Goal: Task Accomplishment & Management: Manage account settings

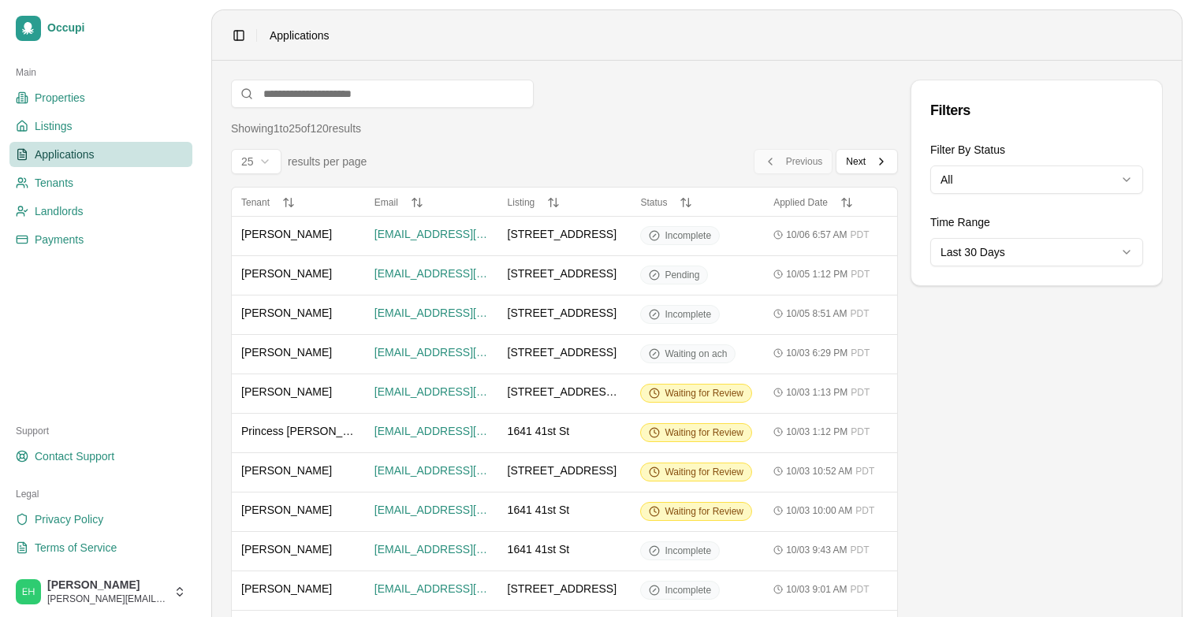
click at [70, 150] on span "Applications" at bounding box center [65, 155] width 60 height 16
click at [95, 222] on link "Landlords" at bounding box center [100, 211] width 183 height 25
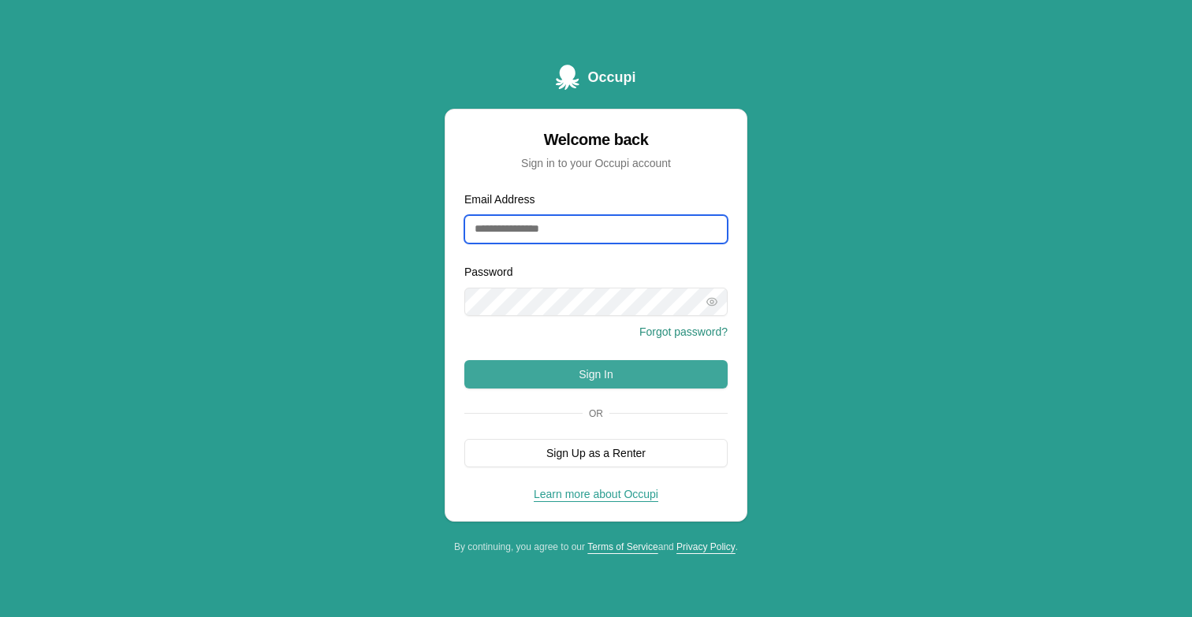
type input "**********"
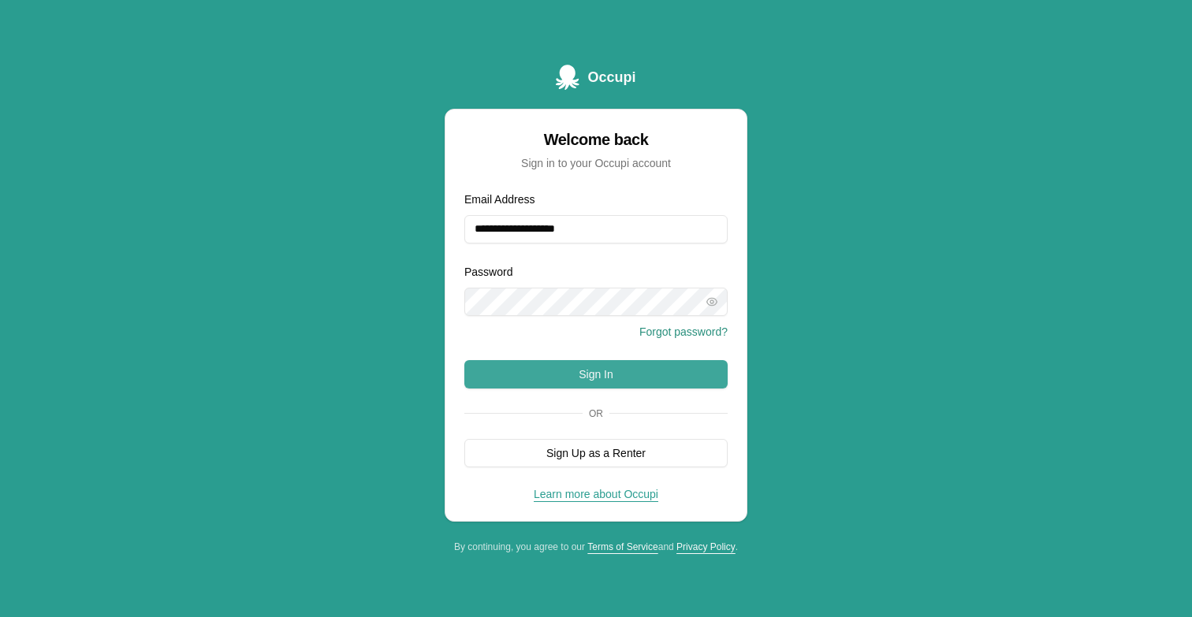
click at [509, 373] on button "Sign In" at bounding box center [595, 374] width 263 height 28
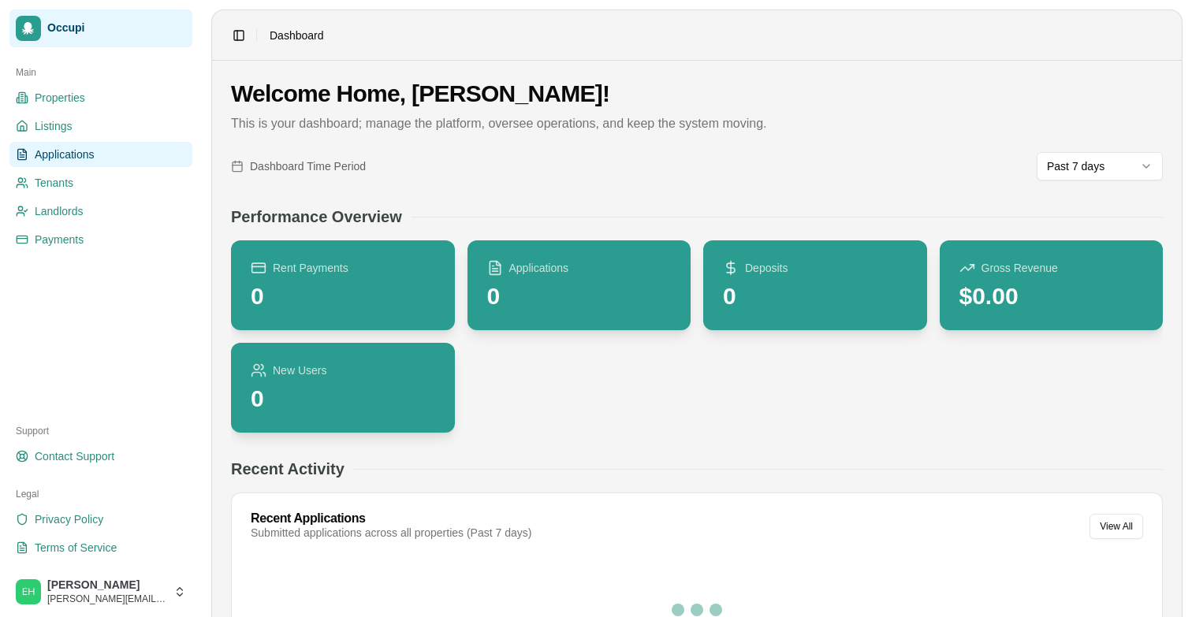
click at [59, 155] on span "Applications" at bounding box center [65, 155] width 60 height 16
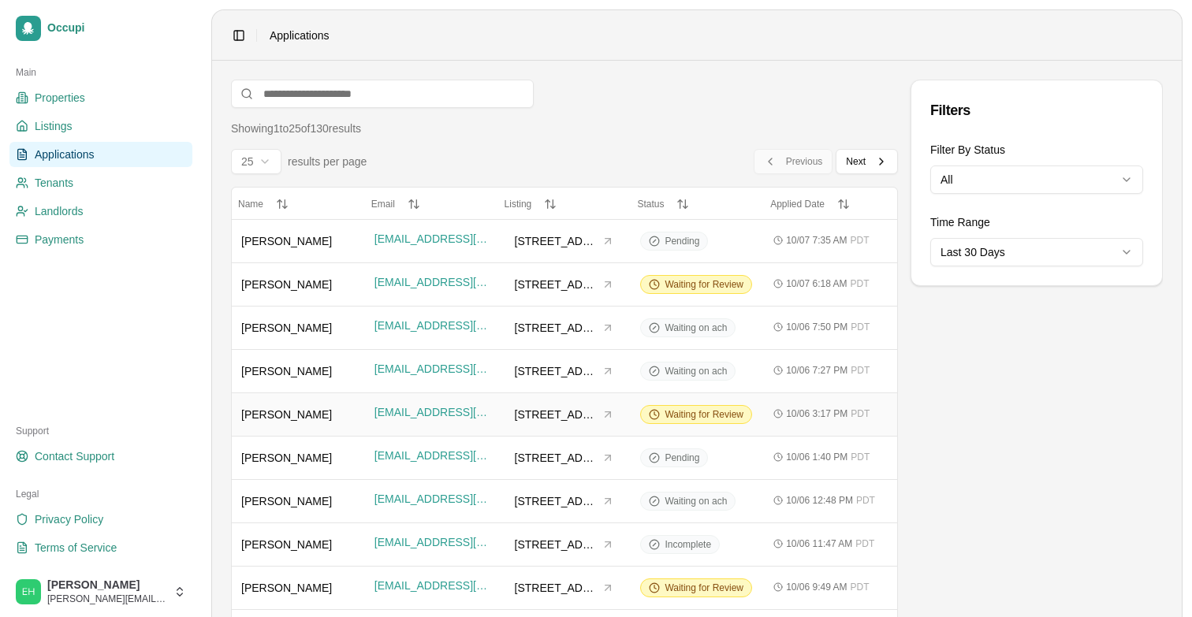
click at [300, 414] on span "[PERSON_NAME]" at bounding box center [286, 415] width 91 height 13
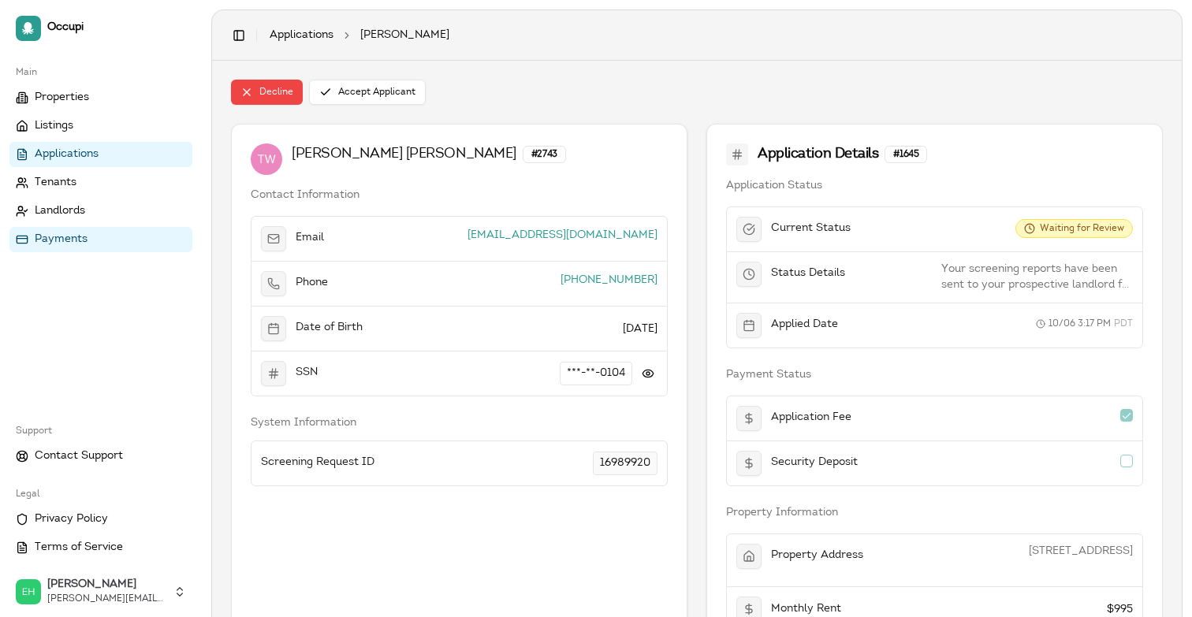
click at [59, 242] on span "Payments" at bounding box center [61, 240] width 53 height 16
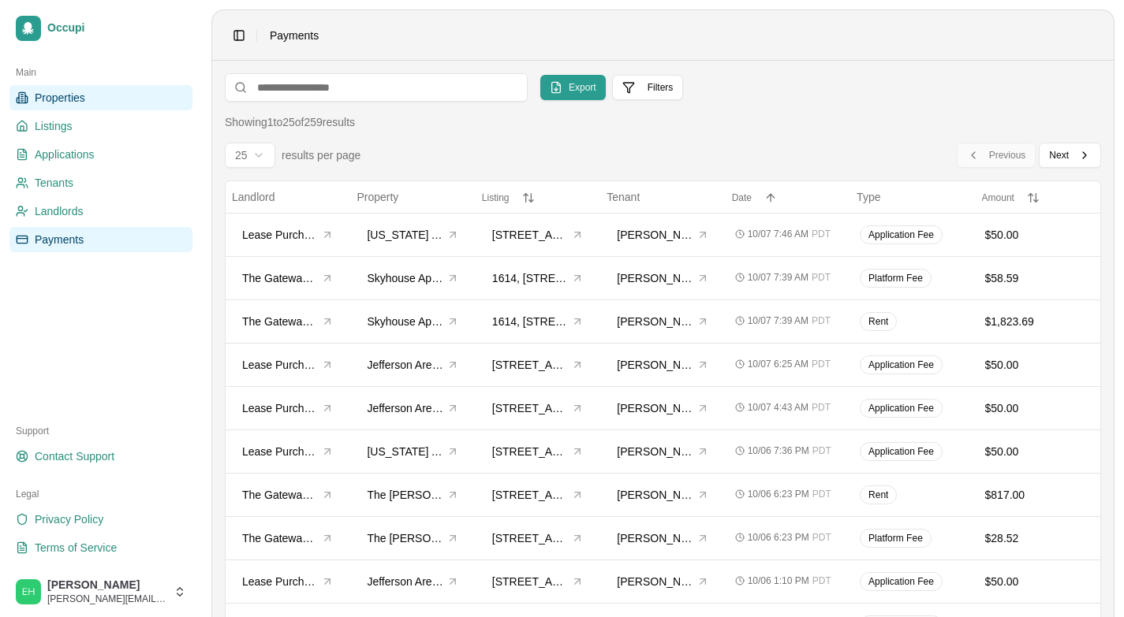
click at [58, 99] on span "Properties" at bounding box center [60, 98] width 50 height 16
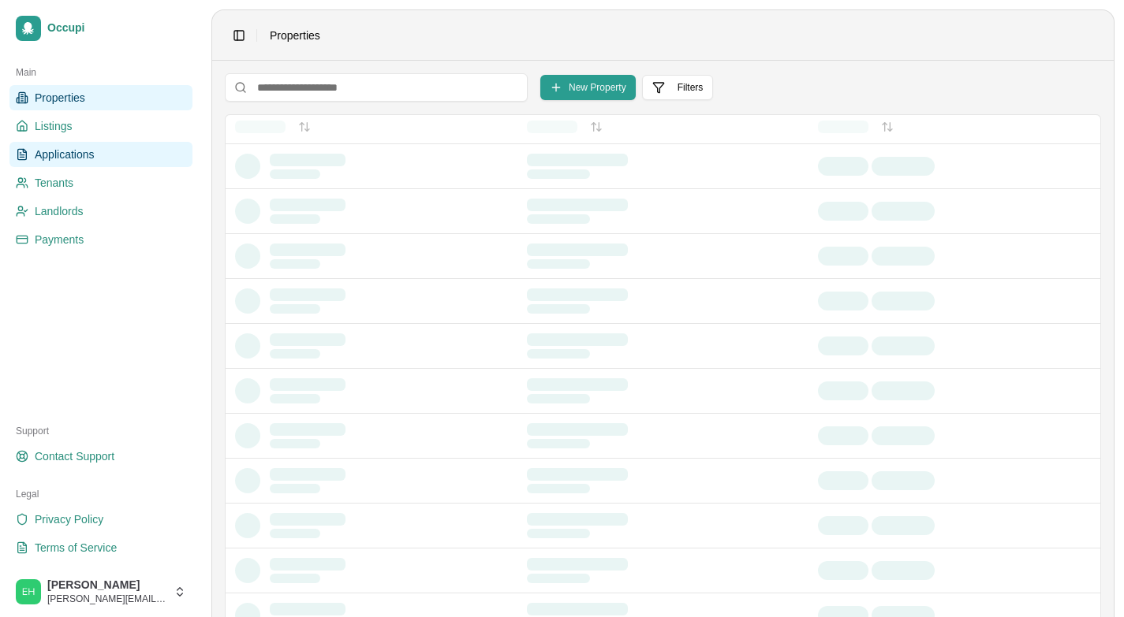
click at [64, 155] on span "Applications" at bounding box center [65, 155] width 60 height 16
